Goal: Task Accomplishment & Management: Manage account settings

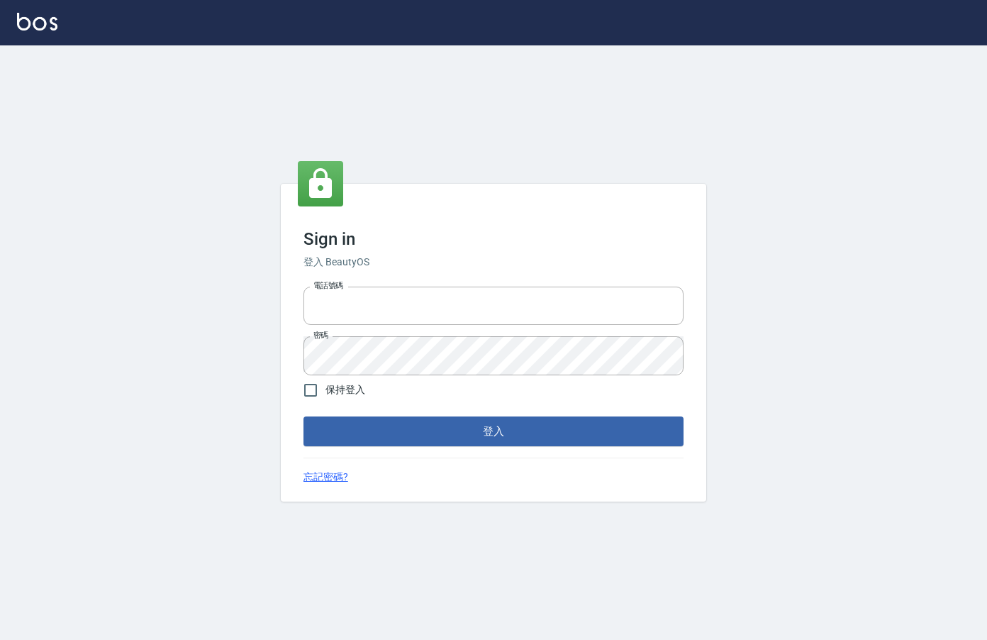
type input "0912850395"
click at [485, 447] on div "Sign in 登入 BeautyOS 電話號碼 [PHONE_NUMBER] 電話號碼 密碼 密碼 保持登入 登入 忘記密碼?" at bounding box center [493, 343] width 425 height 318
click at [494, 431] on button "登入" at bounding box center [493, 431] width 380 height 30
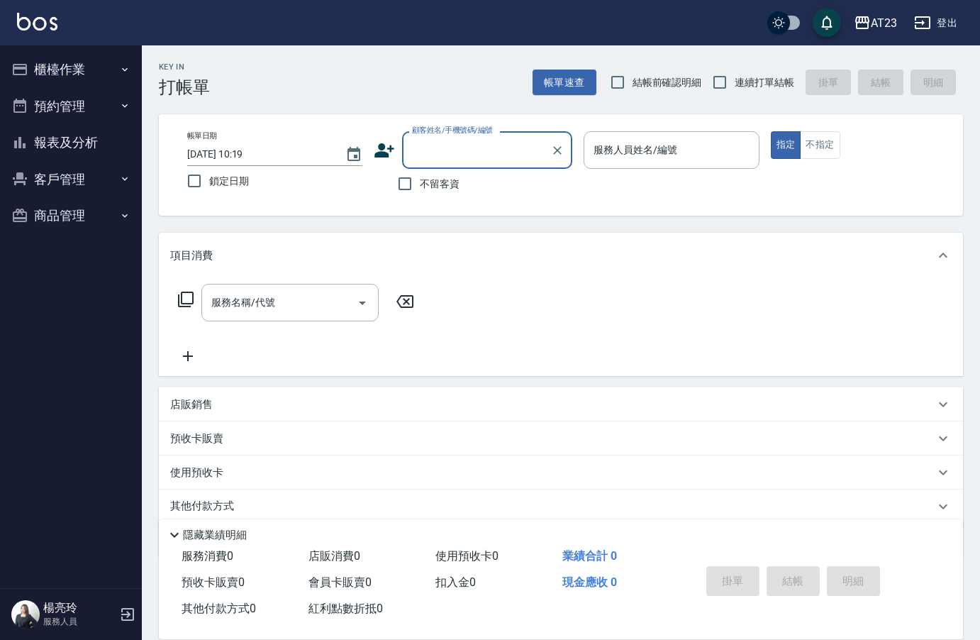
click at [92, 66] on button "櫃檯作業" at bounding box center [71, 69] width 130 height 37
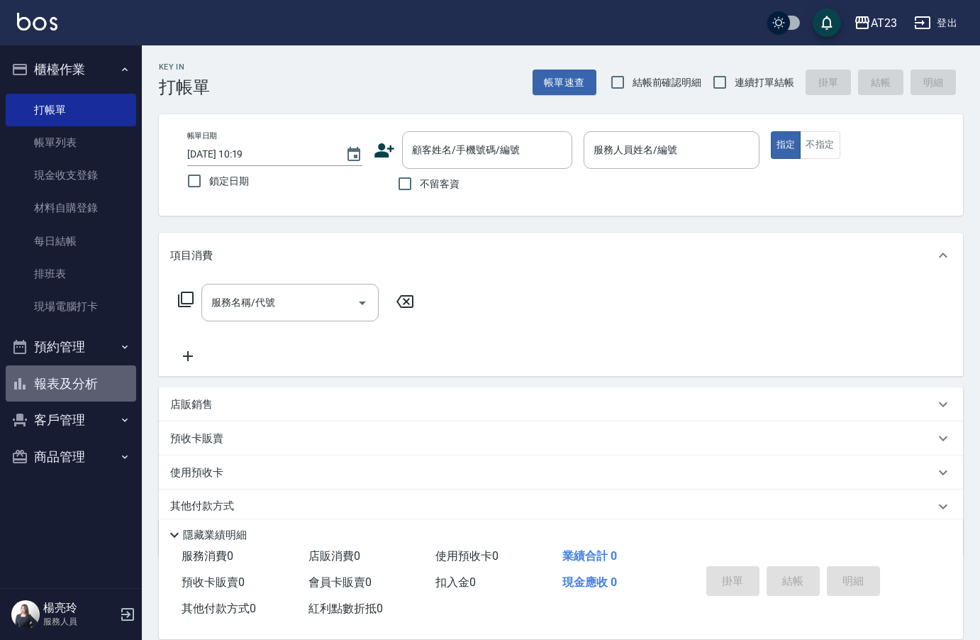
click at [89, 388] on button "報表及分析" at bounding box center [71, 383] width 130 height 37
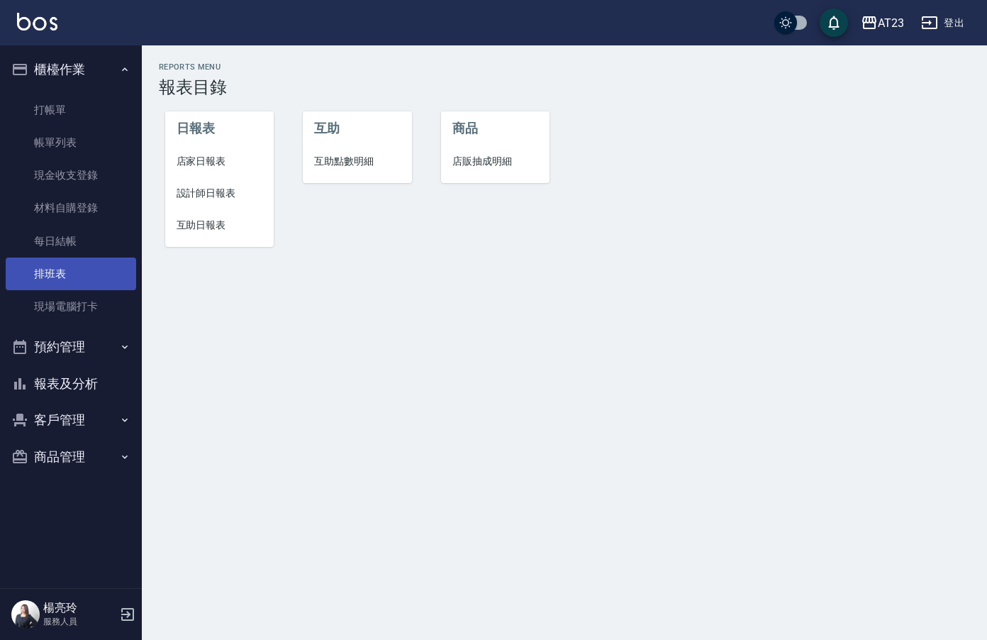
click at [81, 286] on link "排班表" at bounding box center [71, 273] width 130 height 33
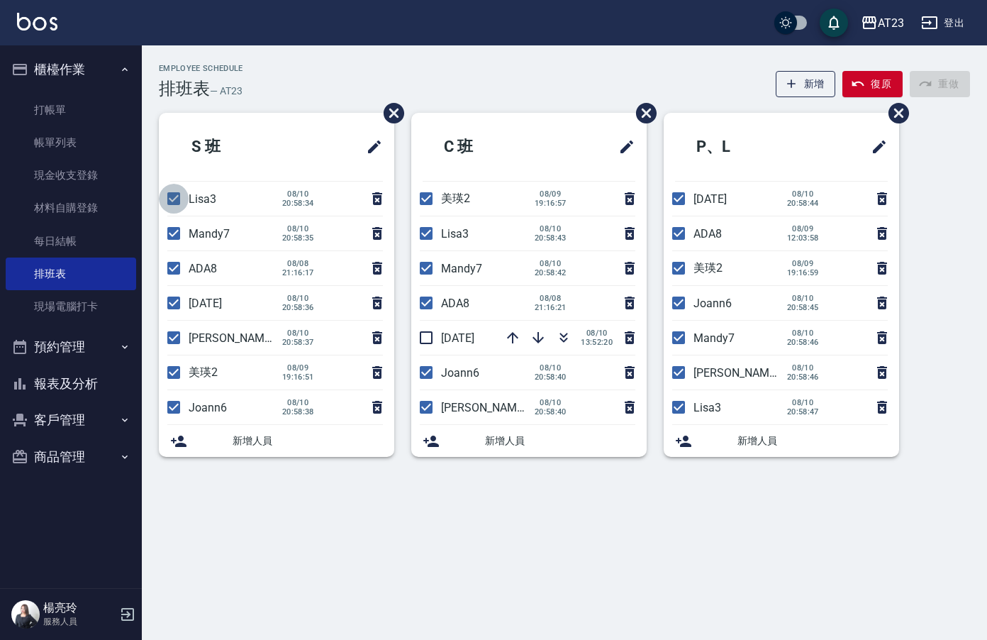
click at [174, 206] on input "checkbox" at bounding box center [174, 199] width 30 height 30
checkbox input "false"
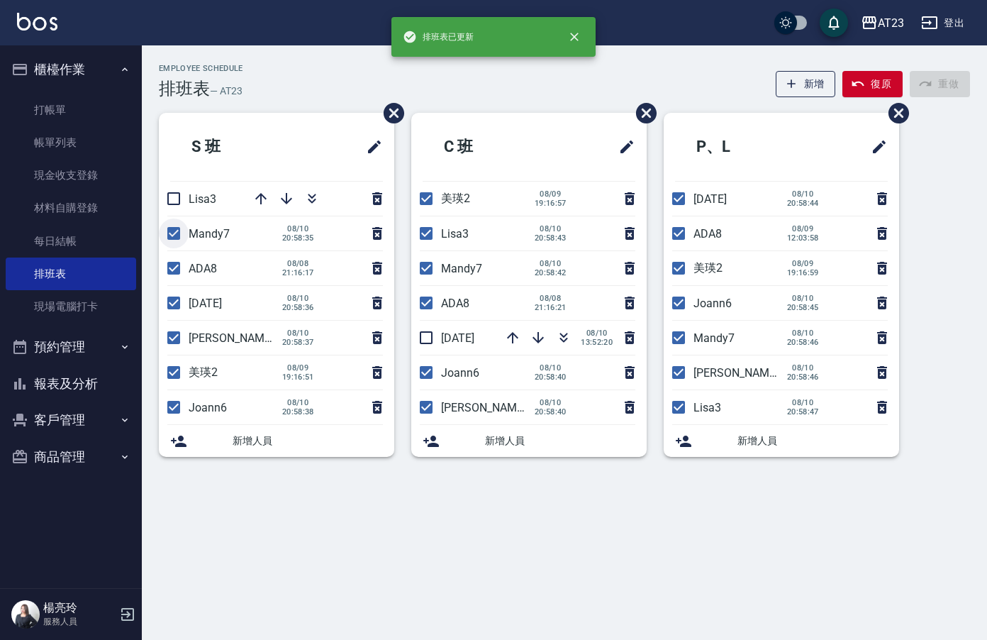
click at [175, 233] on input "checkbox" at bounding box center [174, 233] width 30 height 30
checkbox input "false"
click at [174, 341] on input "checkbox" at bounding box center [174, 338] width 30 height 30
checkbox input "false"
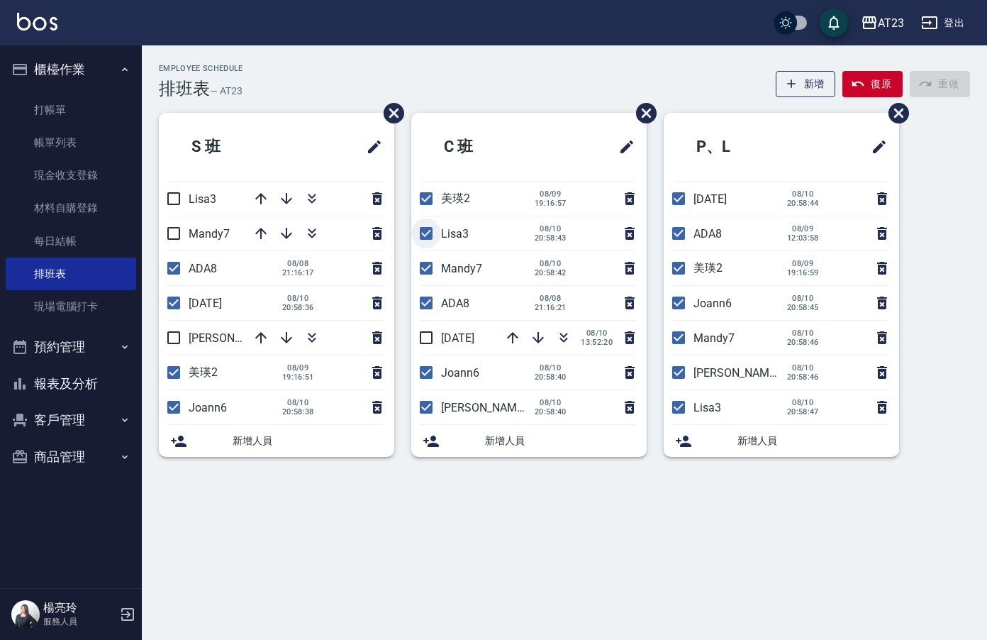
click at [433, 232] on input "checkbox" at bounding box center [426, 233] width 30 height 30
checkbox input "false"
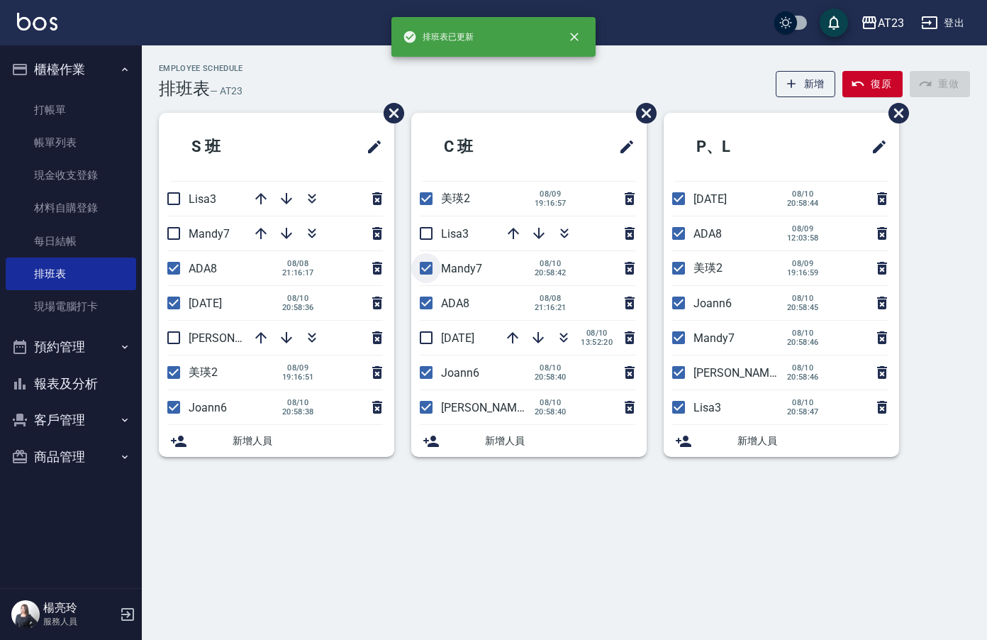
click at [428, 268] on input "checkbox" at bounding box center [426, 268] width 30 height 30
checkbox input "false"
click at [428, 310] on input "checkbox" at bounding box center [426, 303] width 30 height 30
checkbox input "false"
click at [177, 274] on input "checkbox" at bounding box center [174, 268] width 30 height 30
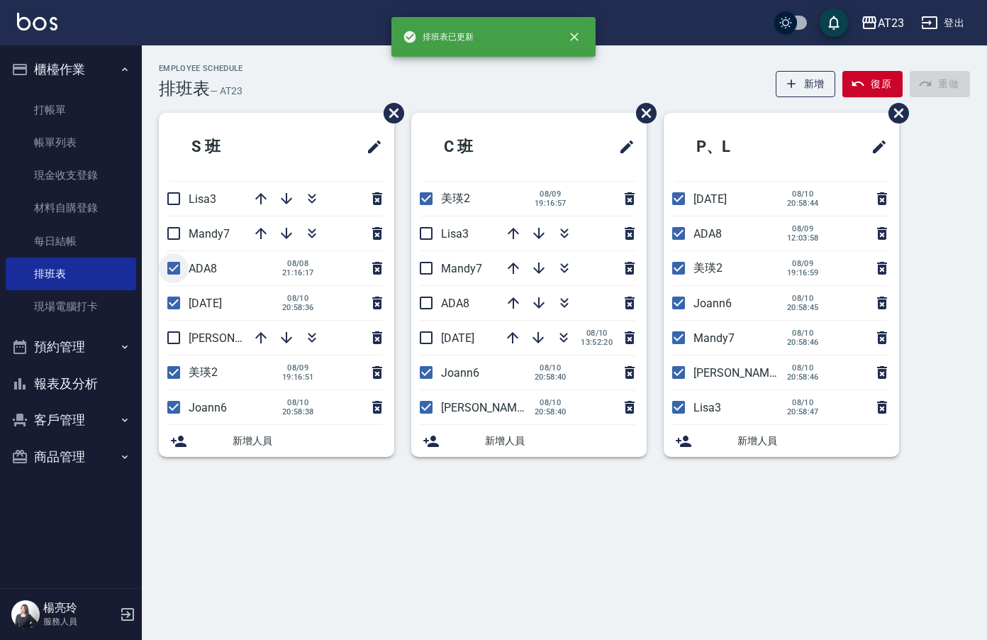
checkbox input "false"
click at [426, 413] on input "checkbox" at bounding box center [426, 407] width 30 height 30
checkbox input "false"
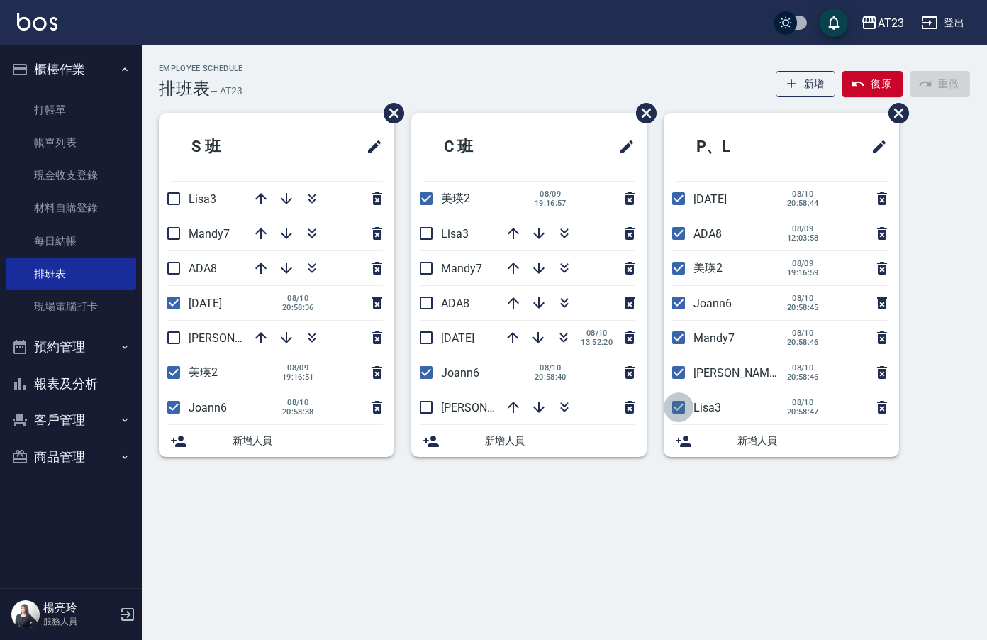
click at [676, 406] on input "checkbox" at bounding box center [679, 407] width 30 height 30
checkbox input "false"
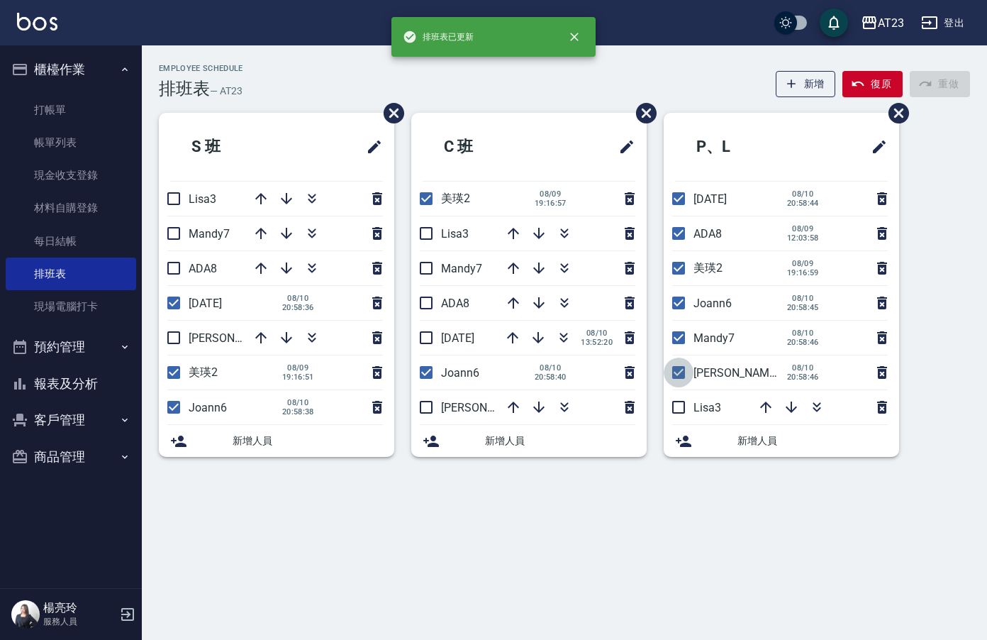
drag, startPoint x: 679, startPoint y: 374, endPoint x: 683, endPoint y: 364, distance: 10.2
click at [680, 374] on input "checkbox" at bounding box center [679, 372] width 30 height 30
checkbox input "false"
click at [679, 339] on input "checkbox" at bounding box center [679, 338] width 30 height 30
checkbox input "false"
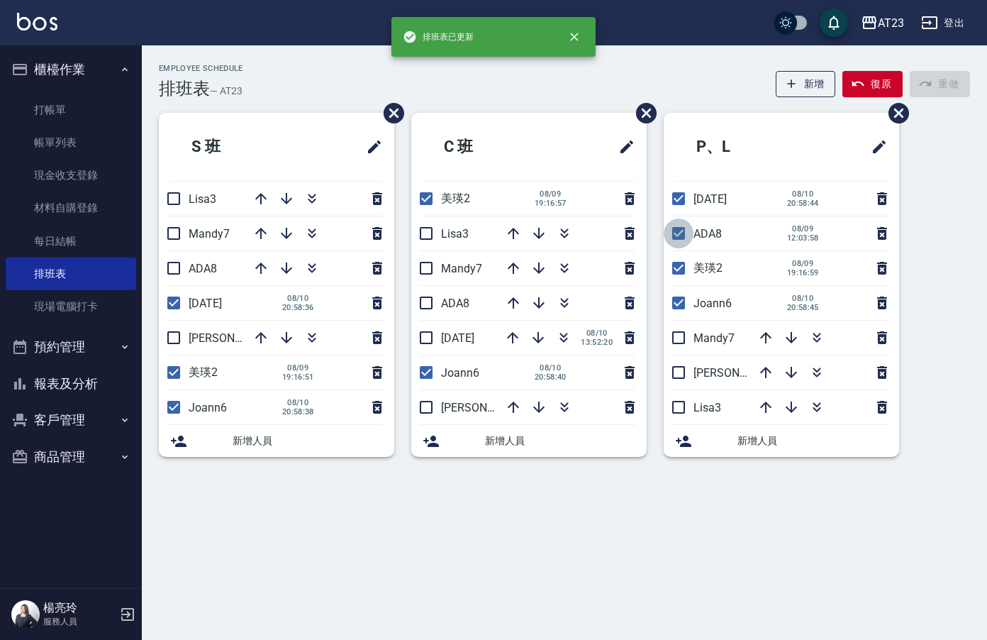
click at [683, 223] on input "checkbox" at bounding box center [679, 233] width 30 height 30
checkbox input "false"
